Goal: Task Accomplishment & Management: Manage account settings

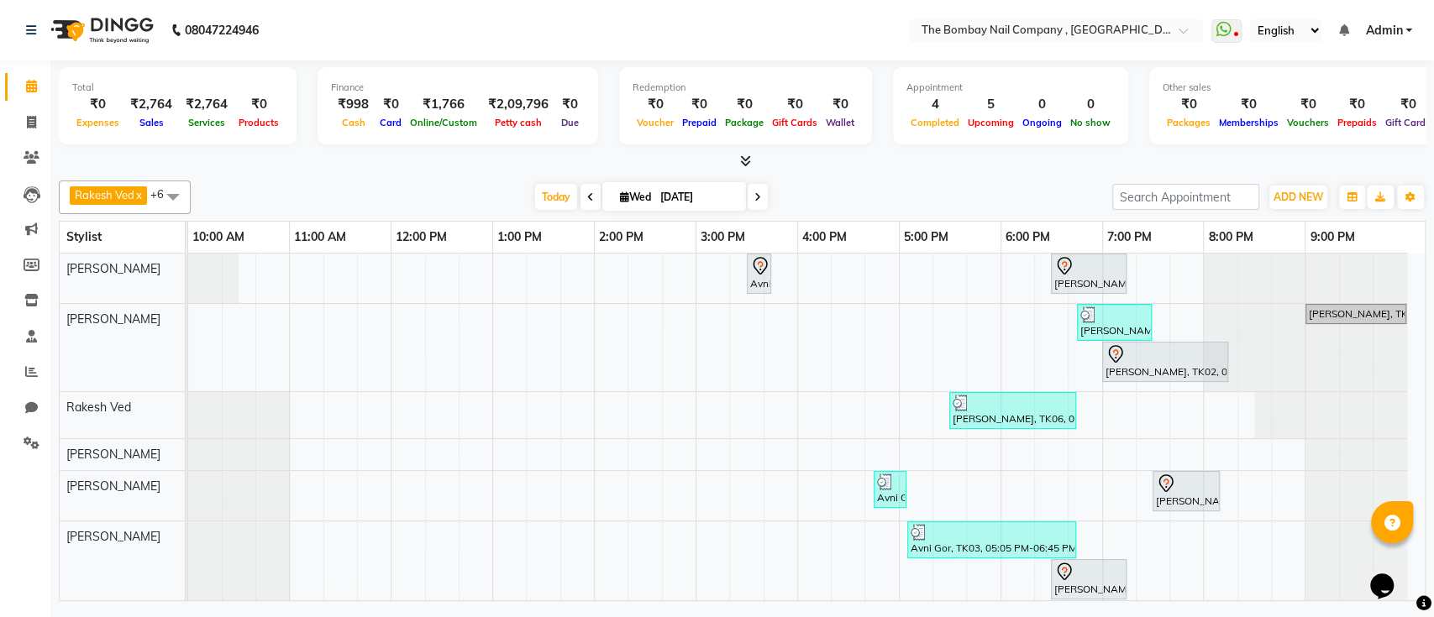
click at [114, 31] on img at bounding box center [100, 30] width 115 height 47
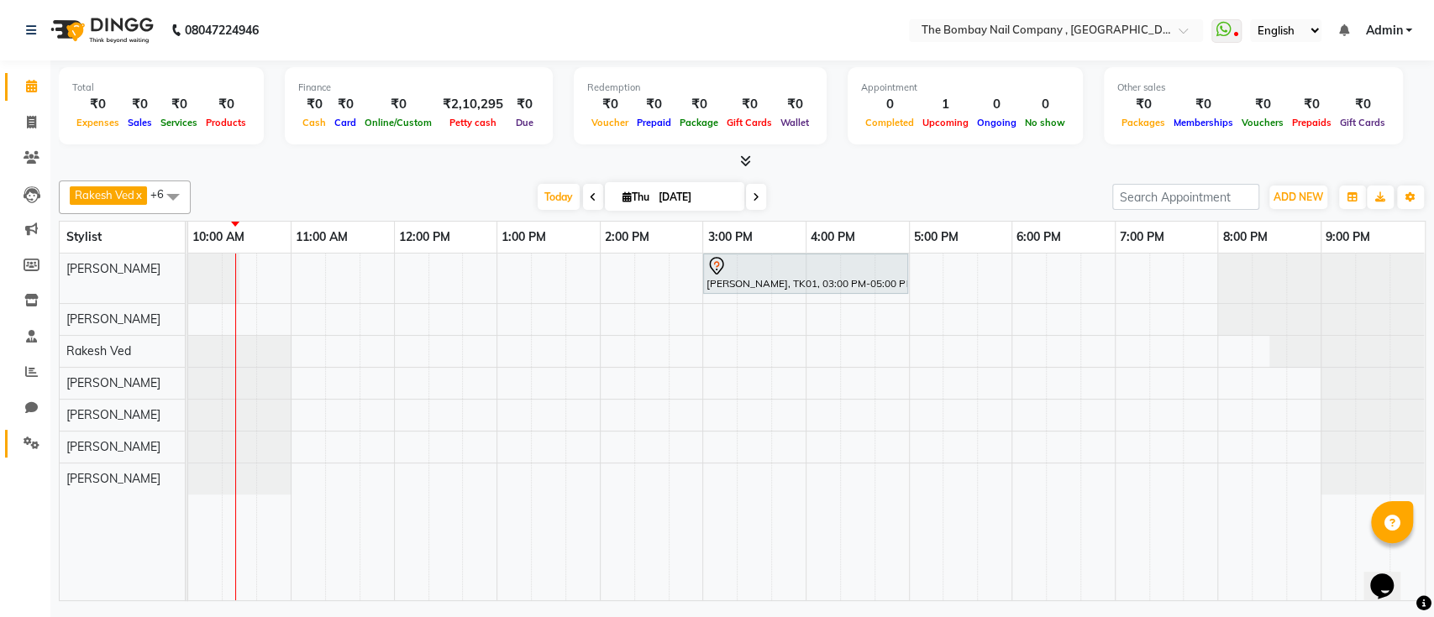
click at [34, 430] on link "Settings" at bounding box center [25, 444] width 40 height 28
click at [34, 431] on link "Settings" at bounding box center [25, 444] width 40 height 28
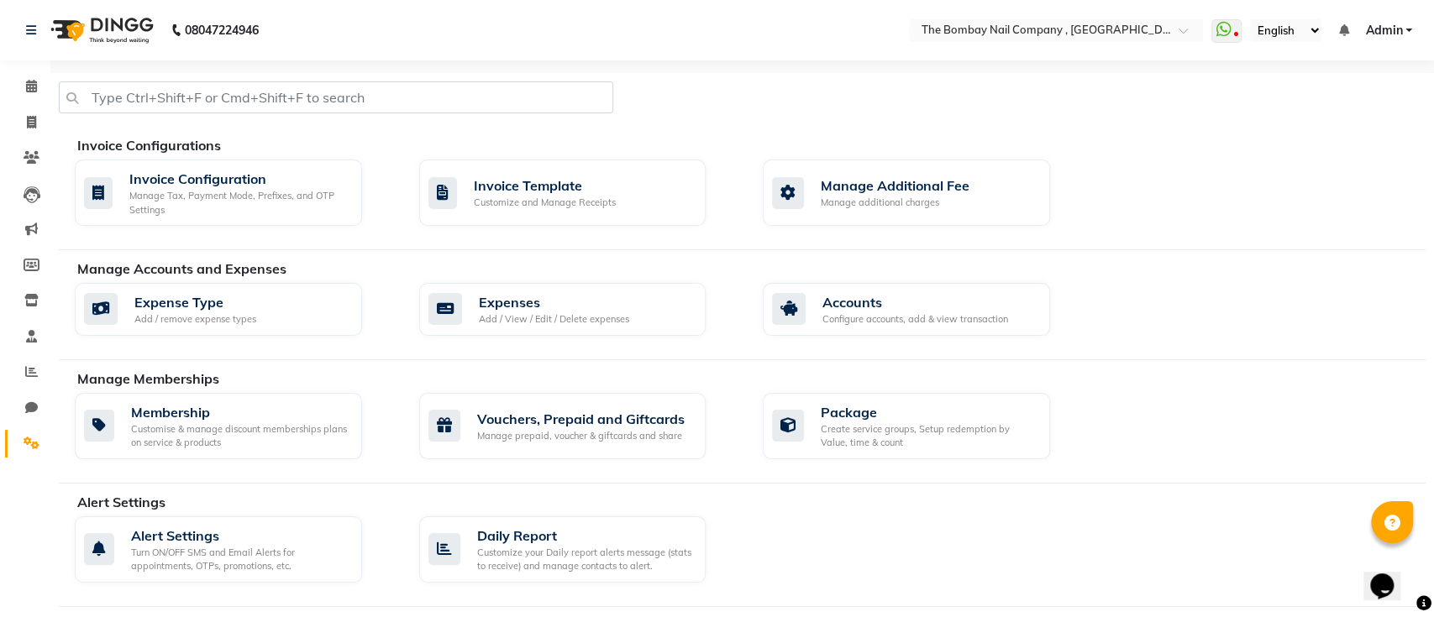
click at [34, 431] on link "Settings" at bounding box center [25, 444] width 40 height 28
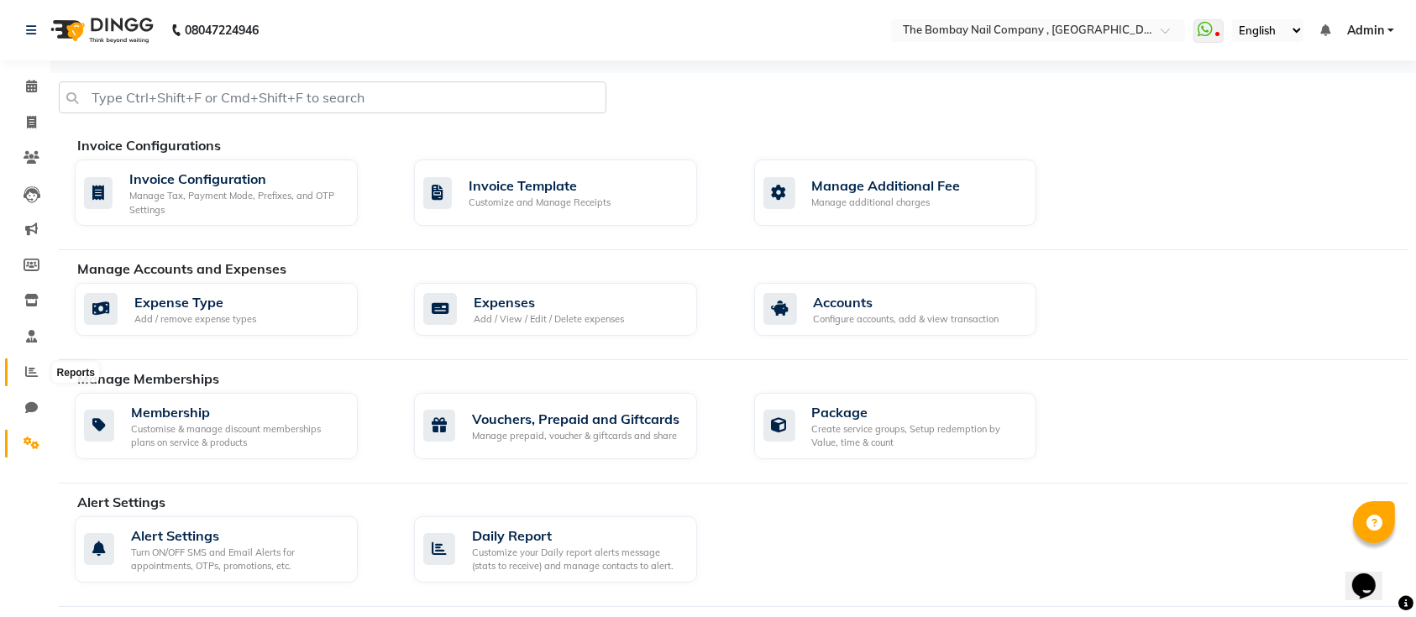
click at [18, 381] on span at bounding box center [31, 372] width 29 height 19
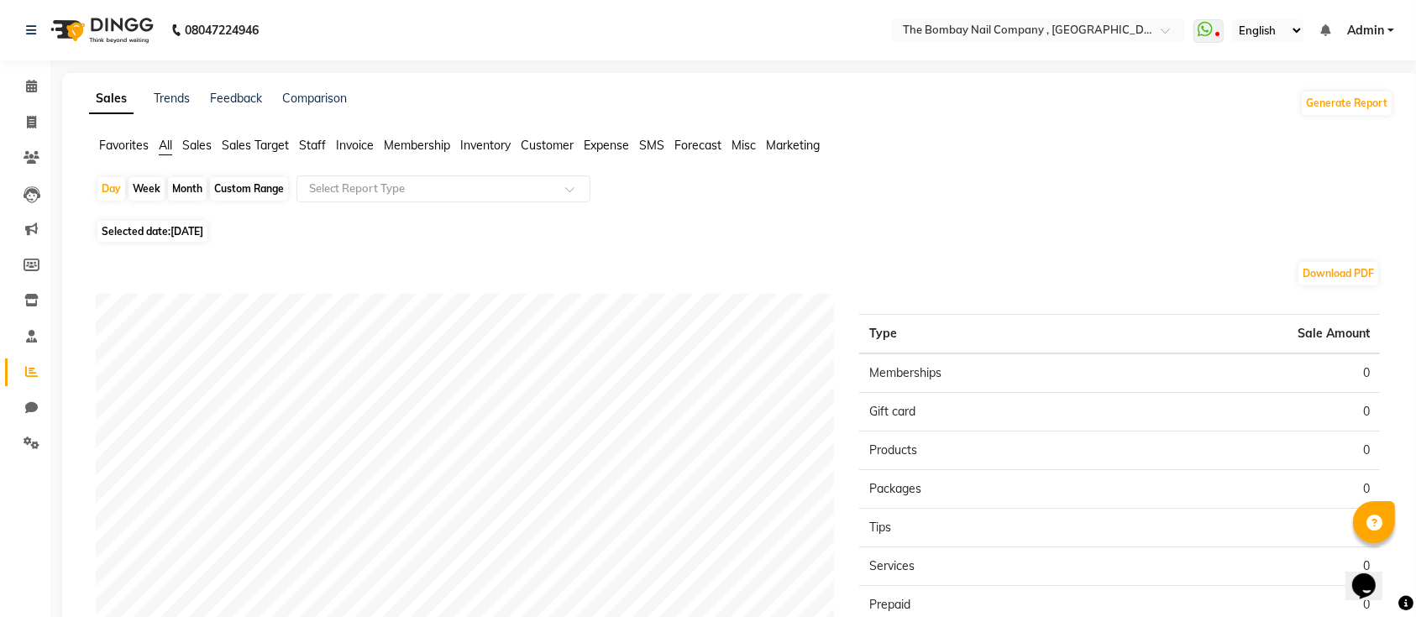
click at [192, 138] on span "Sales" at bounding box center [196, 145] width 29 height 15
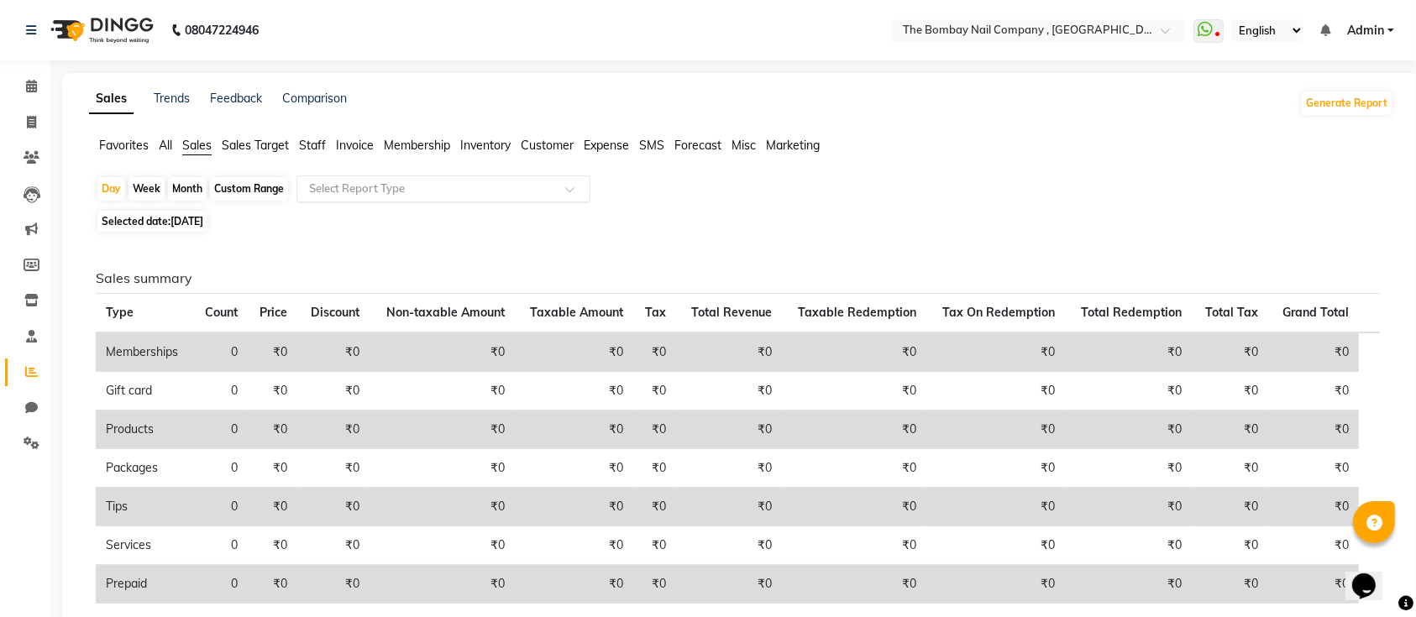
click at [335, 187] on input "text" at bounding box center [427, 189] width 242 height 17
click at [177, 146] on ul "Favorites All Sales Sales Target Staff Invoice Membership Inventory Customer Ex…" at bounding box center [741, 146] width 1305 height 18
click at [168, 144] on span "All" at bounding box center [165, 145] width 13 height 15
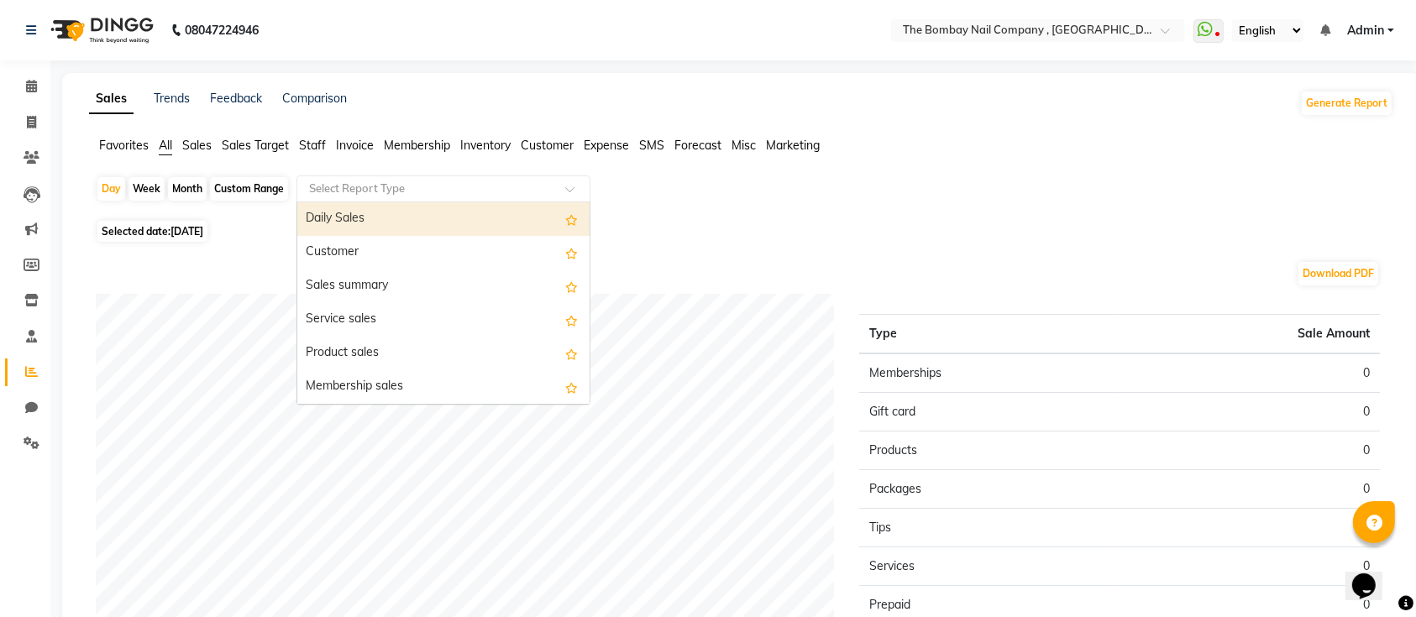
click at [328, 185] on input "text" at bounding box center [427, 189] width 242 height 17
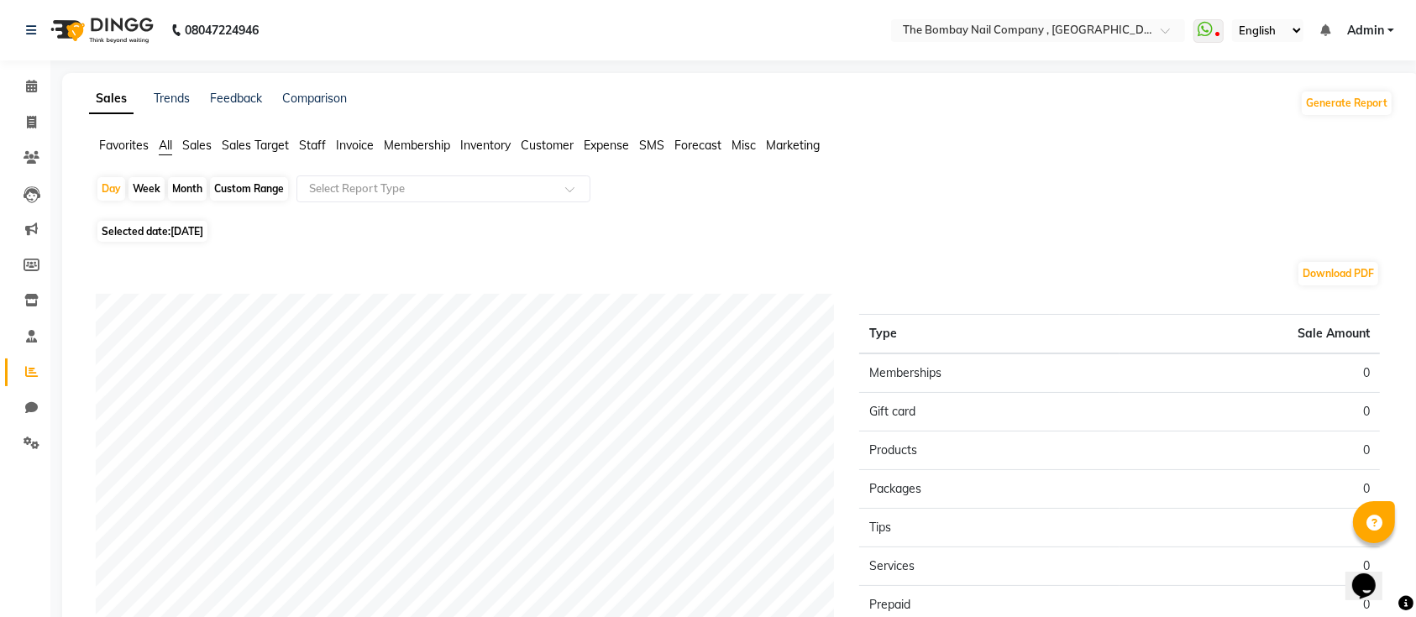
click at [141, 227] on span "Selected date: 04-09-2025" at bounding box center [152, 231] width 110 height 21
select select "9"
select select "2025"
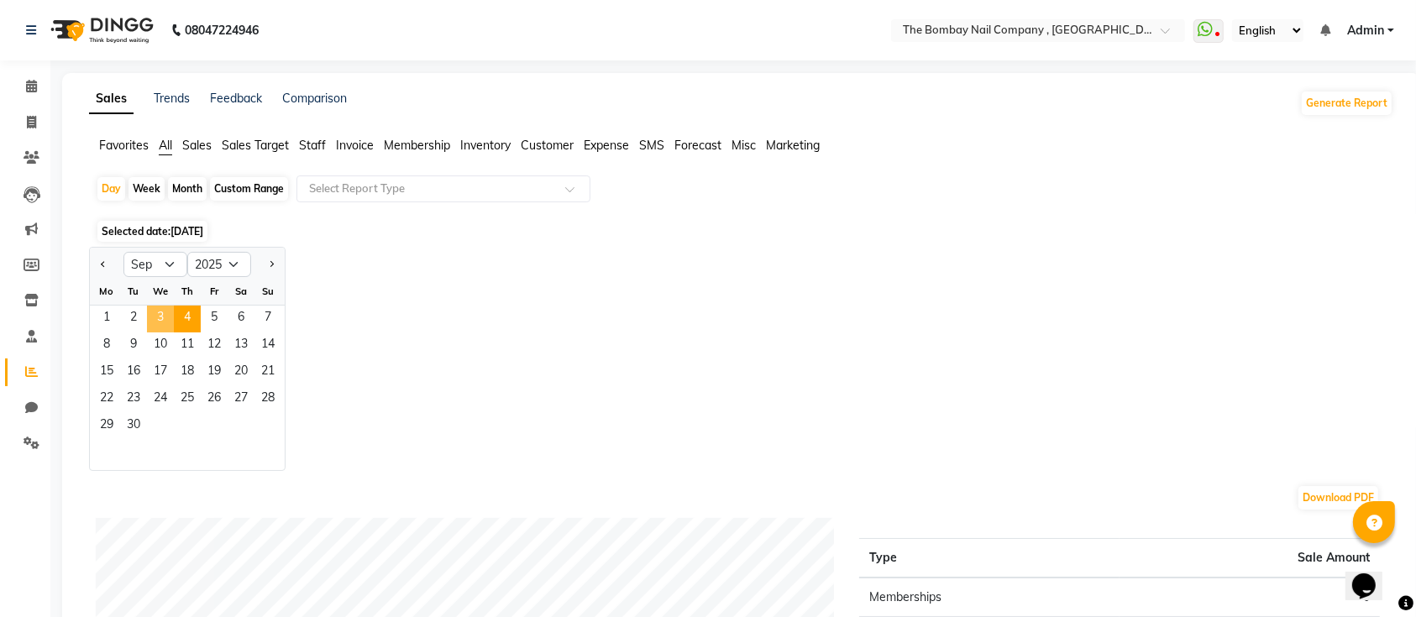
click at [166, 313] on span "3" at bounding box center [160, 319] width 27 height 27
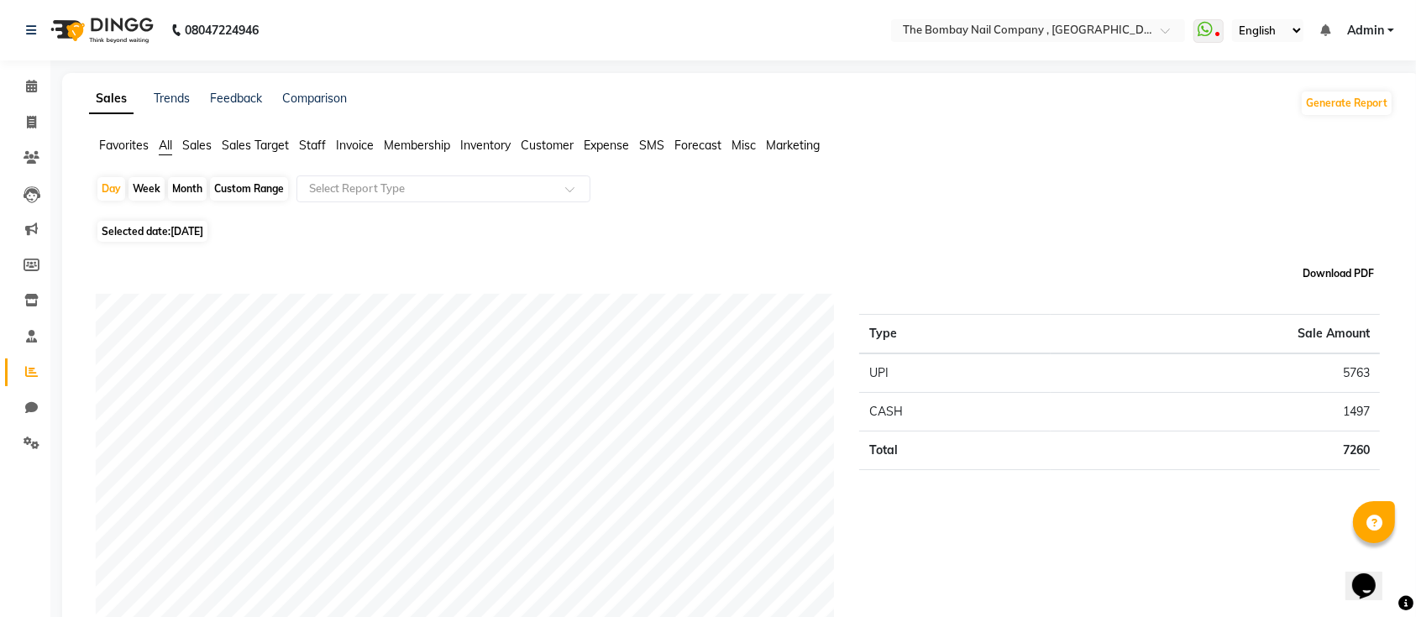
click at [1340, 285] on button "Download PDF" at bounding box center [1339, 274] width 80 height 24
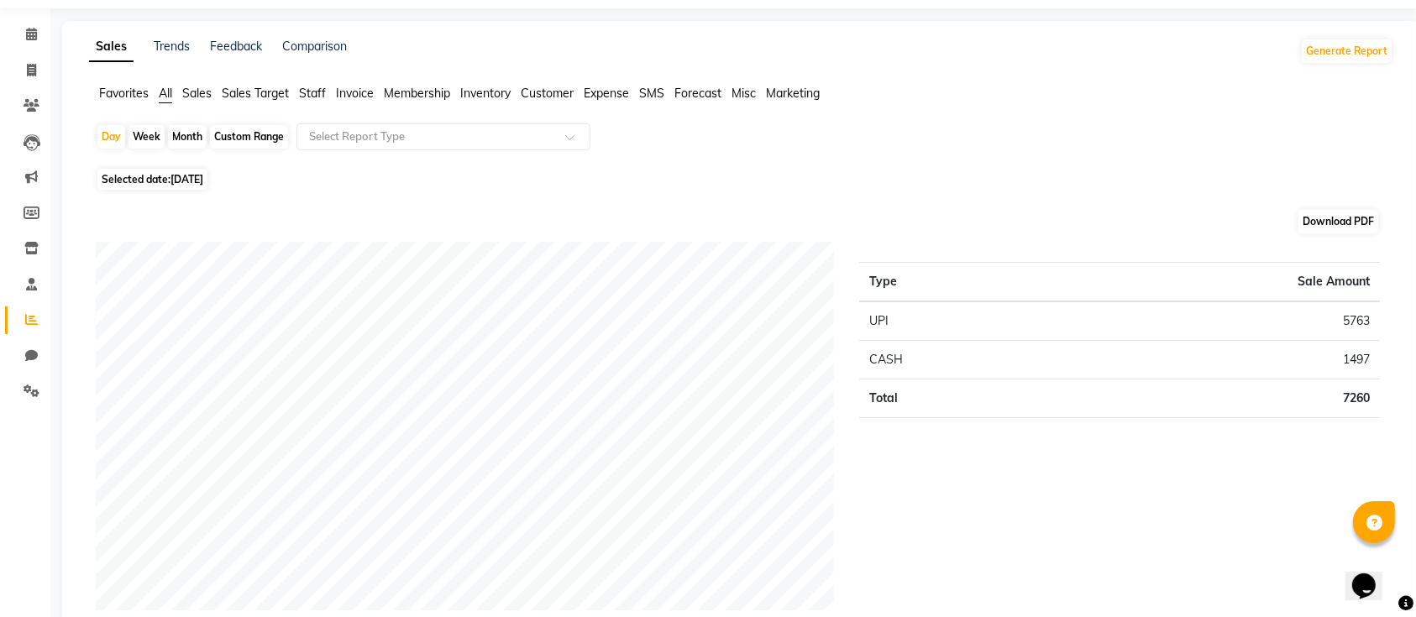
scroll to position [55, 0]
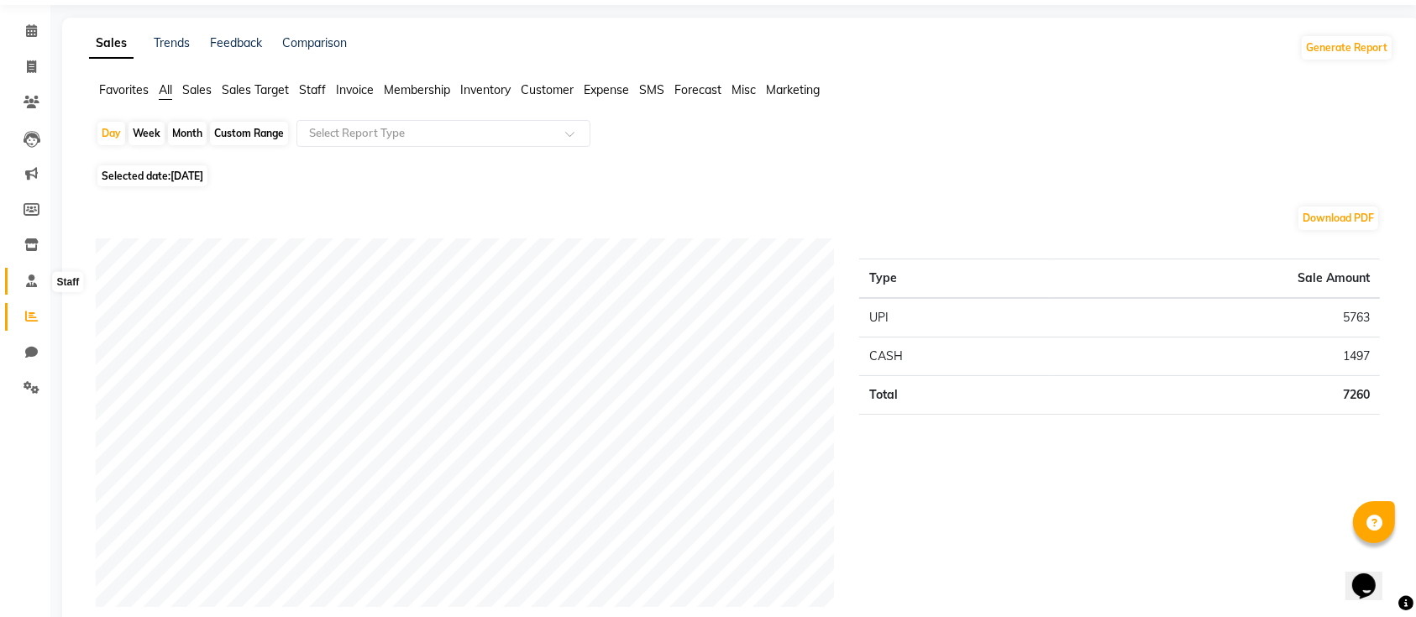
click at [29, 275] on icon at bounding box center [31, 281] width 11 height 13
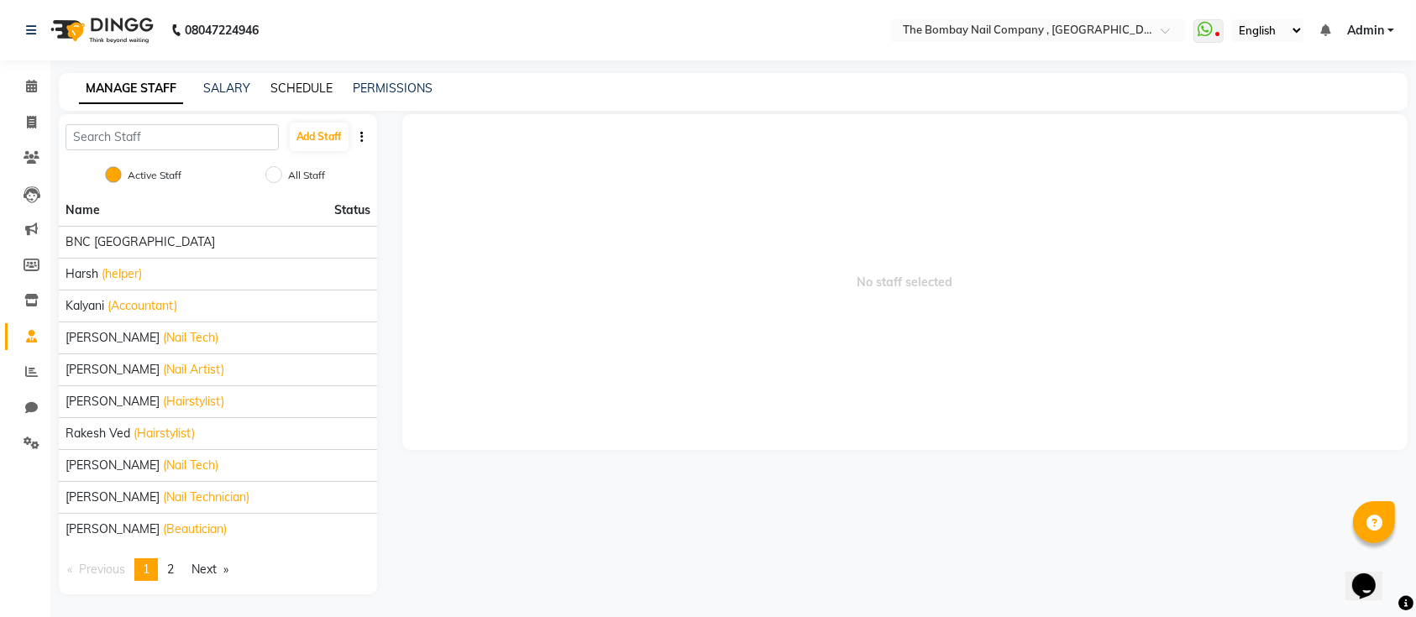
click at [311, 86] on link "SCHEDULE" at bounding box center [302, 88] width 62 height 15
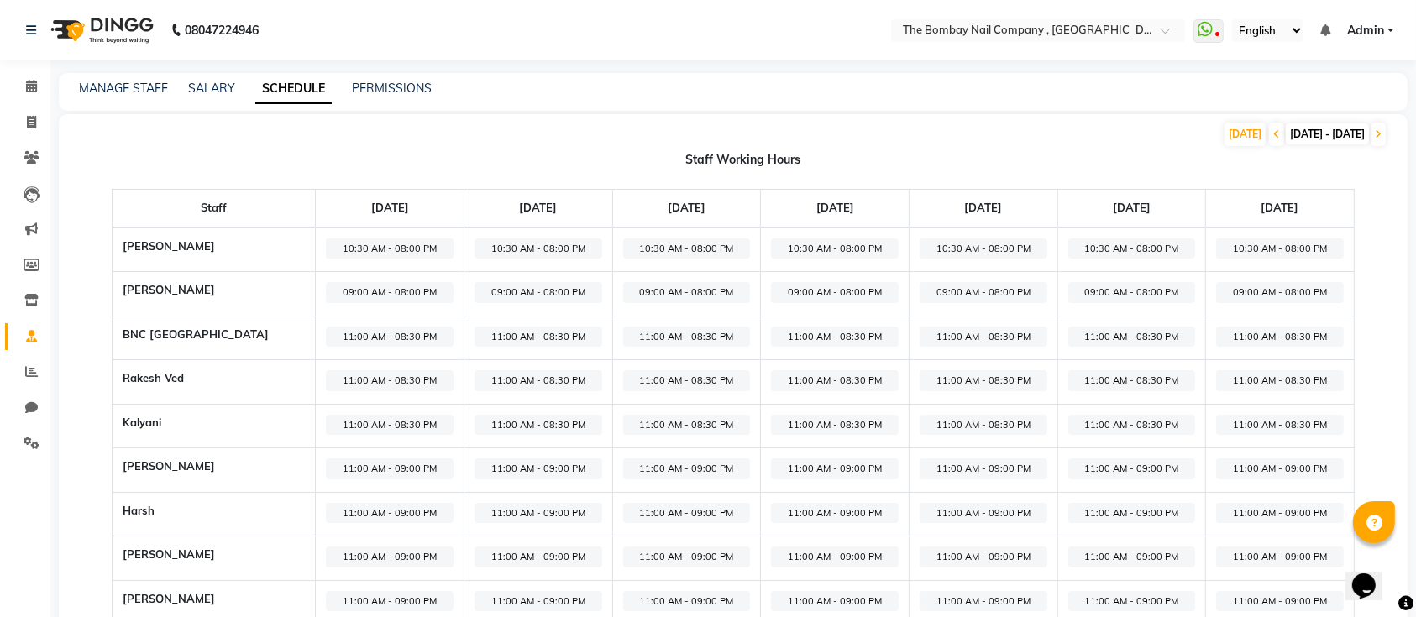
click at [92, 22] on img at bounding box center [100, 30] width 115 height 47
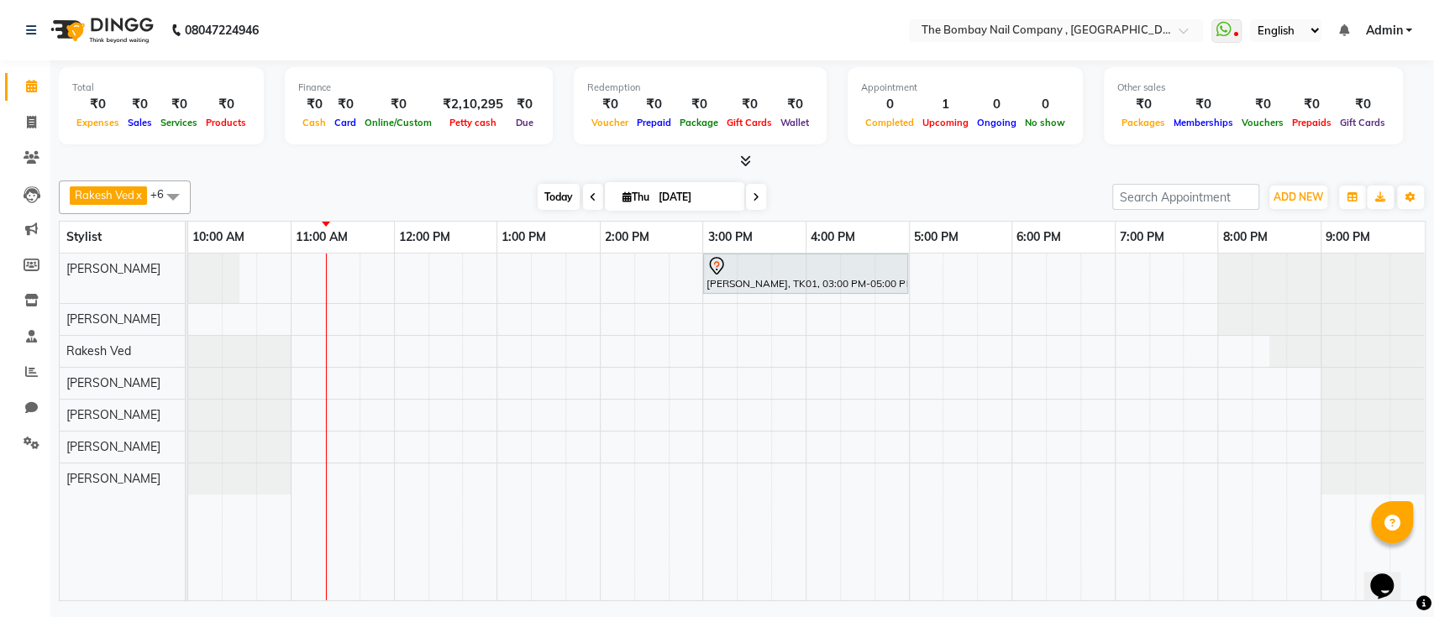
click at [544, 192] on span "Today" at bounding box center [559, 197] width 42 height 26
click at [107, 17] on img at bounding box center [100, 30] width 115 height 47
click at [554, 187] on span "Today" at bounding box center [559, 197] width 42 height 26
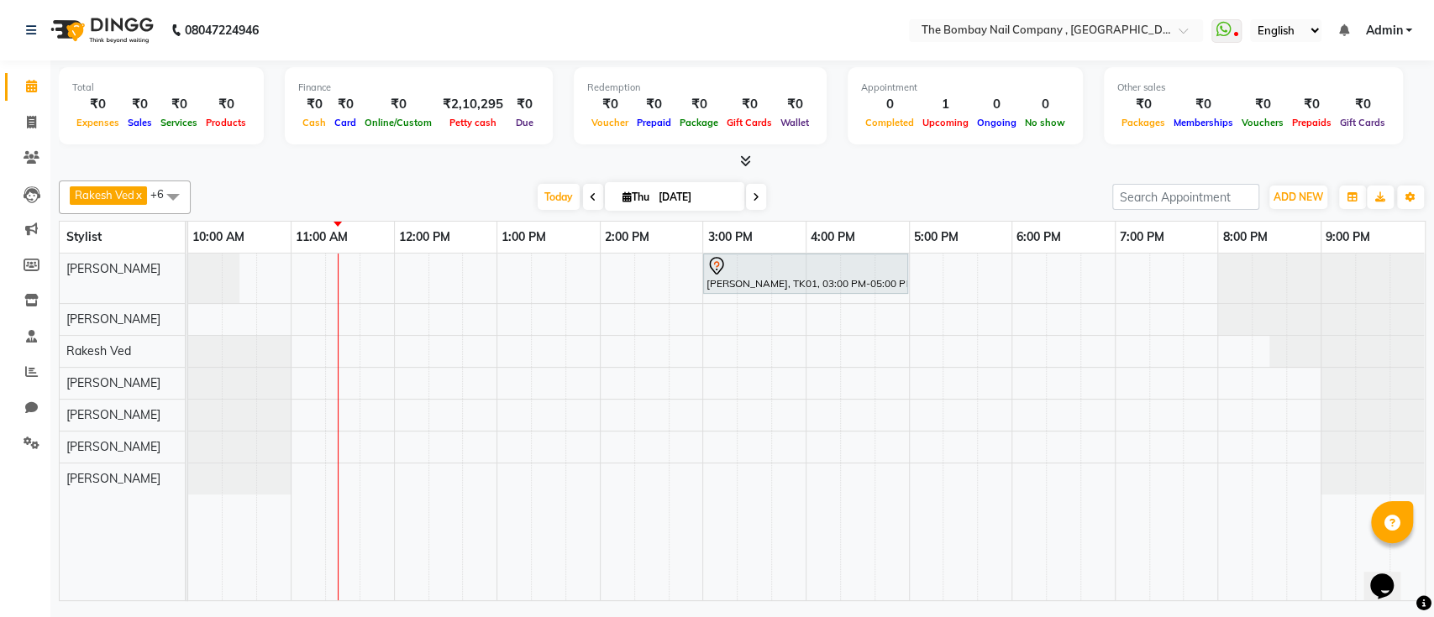
click at [358, 3] on nav "08047224946 Select Location × The Bombay Nail Company , Ahmedabad WhatsApp Stat…" at bounding box center [717, 30] width 1434 height 60
click at [141, 13] on img at bounding box center [100, 30] width 115 height 47
click at [102, 3] on nav "08047224946 Select Location × The Bombay Nail Company , Ahmedabad WhatsApp Stat…" at bounding box center [717, 30] width 1434 height 60
